Goal: Task Accomplishment & Management: Use online tool/utility

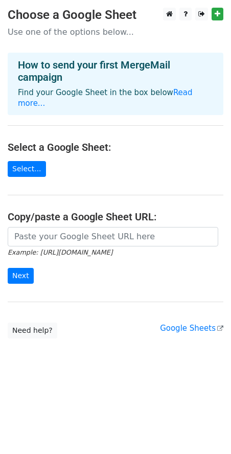
click at [14, 168] on main "Choose a Google Sheet Use one of the options below... How to send your first Me…" at bounding box center [115, 173] width 231 height 331
click at [24, 161] on link "Select..." at bounding box center [27, 169] width 38 height 16
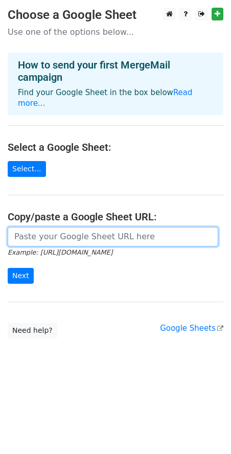
click at [63, 227] on input "url" at bounding box center [113, 236] width 211 height 19
paste input "https://docs.google.com/spreadsheets/d/1ILui8xPXBNzccAdvB-9MxLTqRwaZpEmSMQwPIx1…"
type input "https://docs.google.com/spreadsheets/d/1ILui8xPXBNzccAdvB-9MxLTqRwaZpEmSMQwPIx1…"
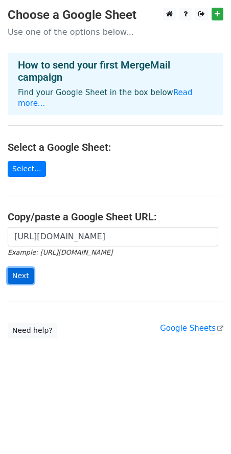
scroll to position [0, 0]
click at [28, 268] on input "Next" at bounding box center [21, 276] width 26 height 16
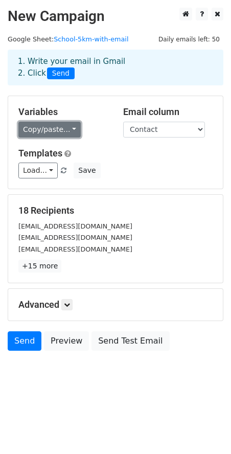
click at [64, 133] on link "Copy/paste..." at bounding box center [49, 130] width 62 height 16
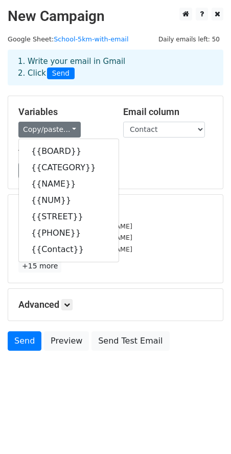
click at [95, 108] on h5 "Variables" at bounding box center [63, 111] width 90 height 11
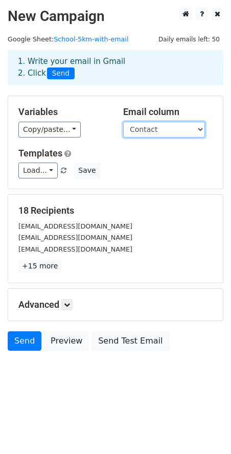
click at [148, 134] on select "BOARD CATEGORY NAME NUM STREET PHONE Contact" at bounding box center [164, 130] width 82 height 16
click at [152, 137] on select "BOARD CATEGORY NAME NUM STREET PHONE Contact" at bounding box center [164, 130] width 82 height 16
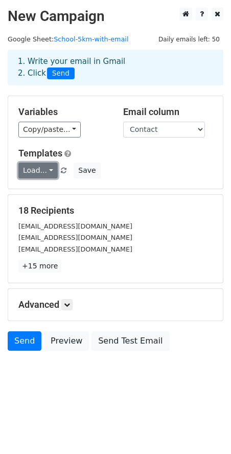
click at [38, 173] on link "Load..." at bounding box center [37, 171] width 39 height 16
click at [68, 305] on icon at bounding box center [67, 305] width 6 height 6
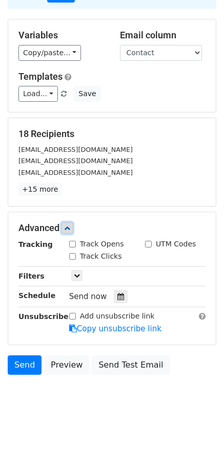
scroll to position [78, 0]
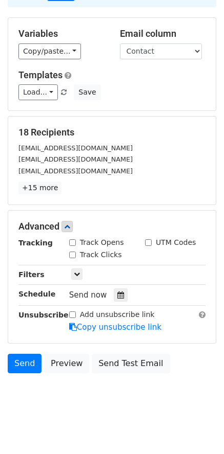
click at [72, 241] on input "Track Opens" at bounding box center [72, 242] width 7 height 7
checkbox input "true"
click at [74, 254] on input "Track Clicks" at bounding box center [72, 255] width 7 height 7
checkbox input "true"
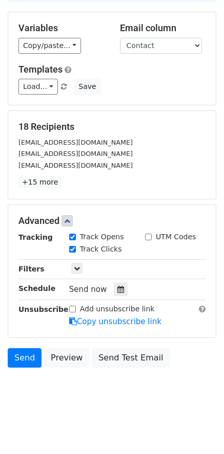
scroll to position [0, 0]
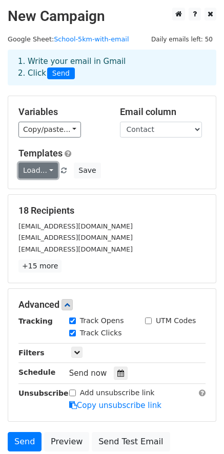
click at [26, 164] on link "Load..." at bounding box center [37, 171] width 39 height 16
click at [47, 195] on h6 "No templates saved" at bounding box center [67, 194] width 96 height 17
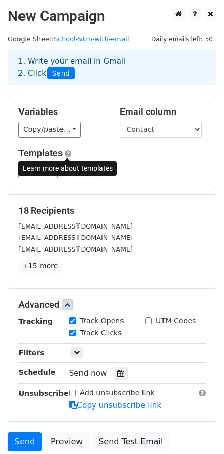
click at [67, 156] on span at bounding box center [67, 154] width 7 height 8
click at [70, 155] on span at bounding box center [67, 154] width 7 height 8
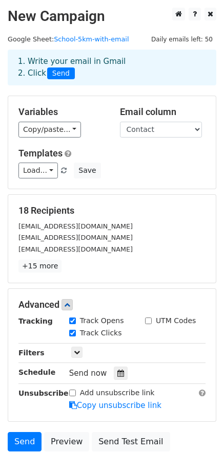
click at [153, 212] on h5 "18 Recipients" at bounding box center [111, 210] width 187 height 11
